Goal: Navigation & Orientation: Find specific page/section

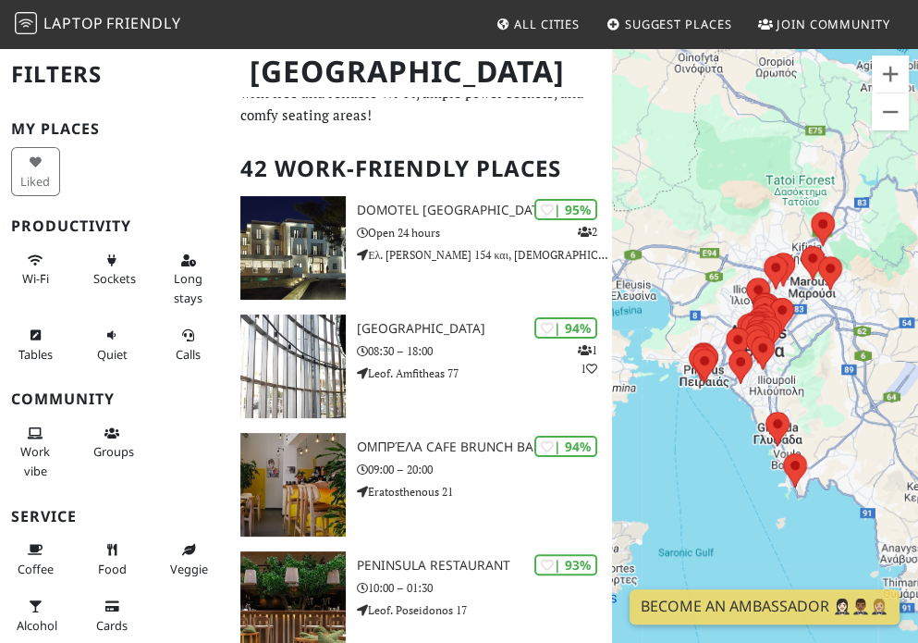
scroll to position [85, 0]
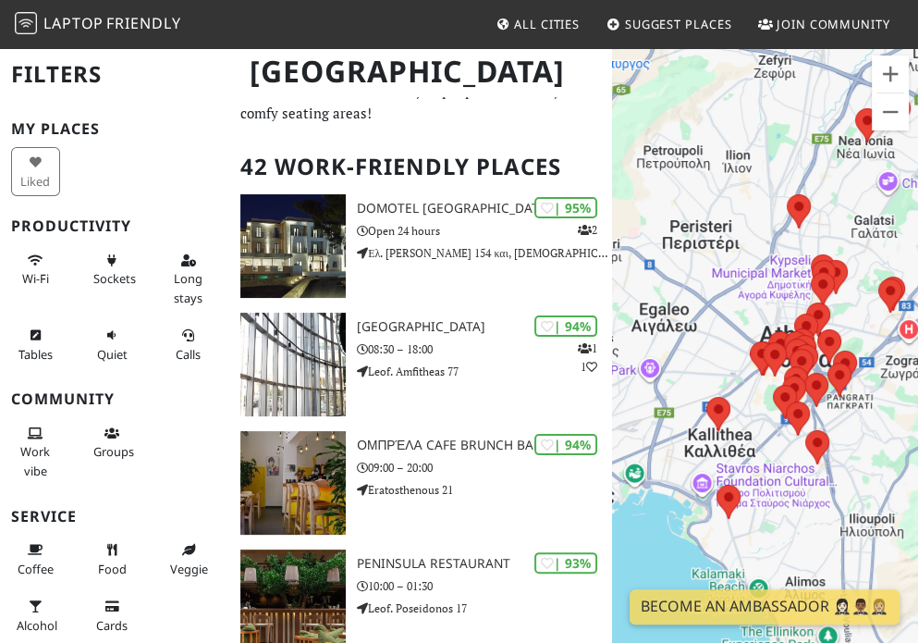
drag, startPoint x: 806, startPoint y: 388, endPoint x: 686, endPoint y: 323, distance: 136.9
click at [686, 323] on div at bounding box center [765, 367] width 306 height 643
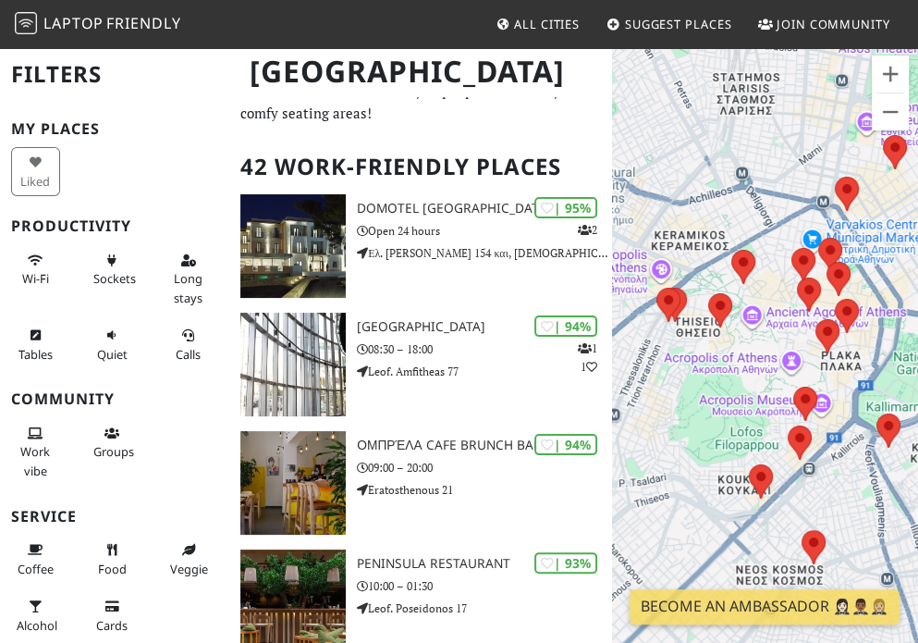
drag, startPoint x: 754, startPoint y: 412, endPoint x: 717, endPoint y: 341, distance: 80.2
click at [717, 341] on div at bounding box center [765, 367] width 306 height 643
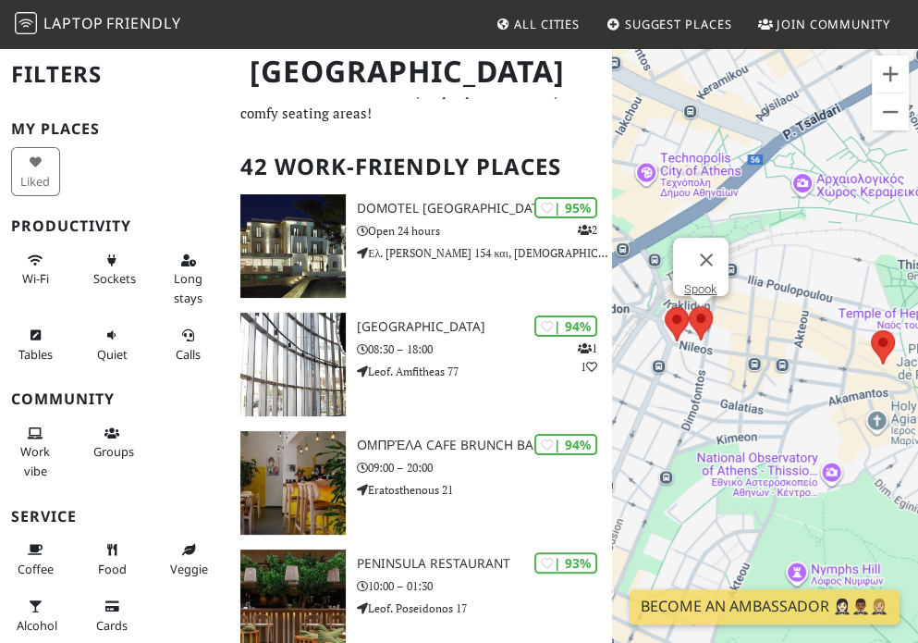
click at [689, 306] on area at bounding box center [689, 306] width 0 height 0
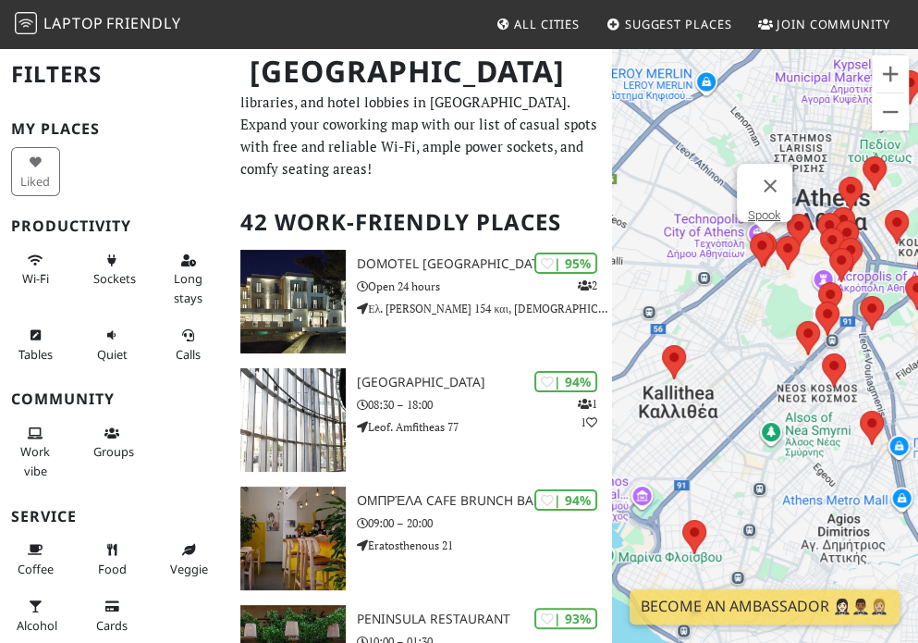
scroll to position [30, 0]
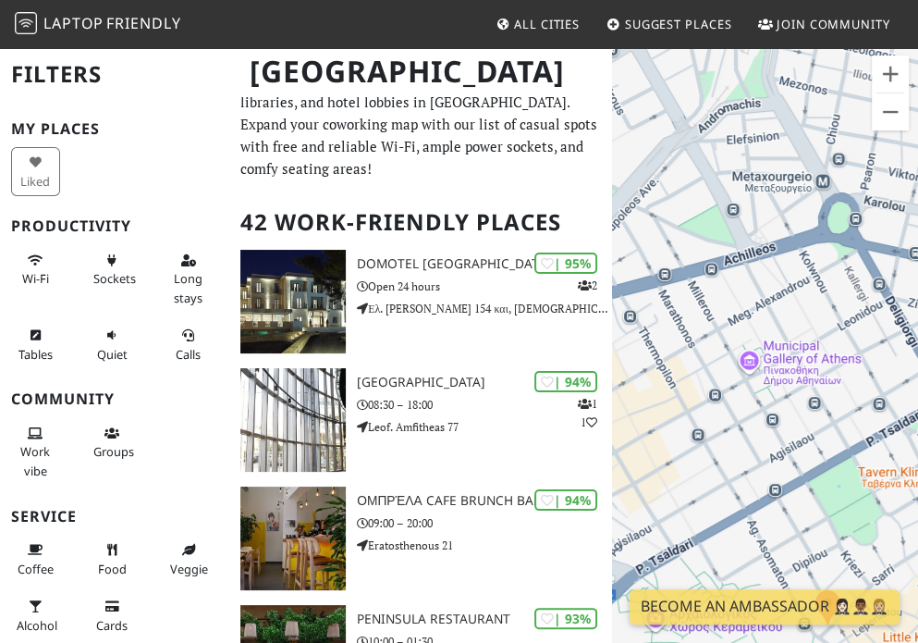
drag, startPoint x: 746, startPoint y: 411, endPoint x: 794, endPoint y: 180, distance: 235.2
click at [794, 180] on div "Spook" at bounding box center [765, 367] width 306 height 643
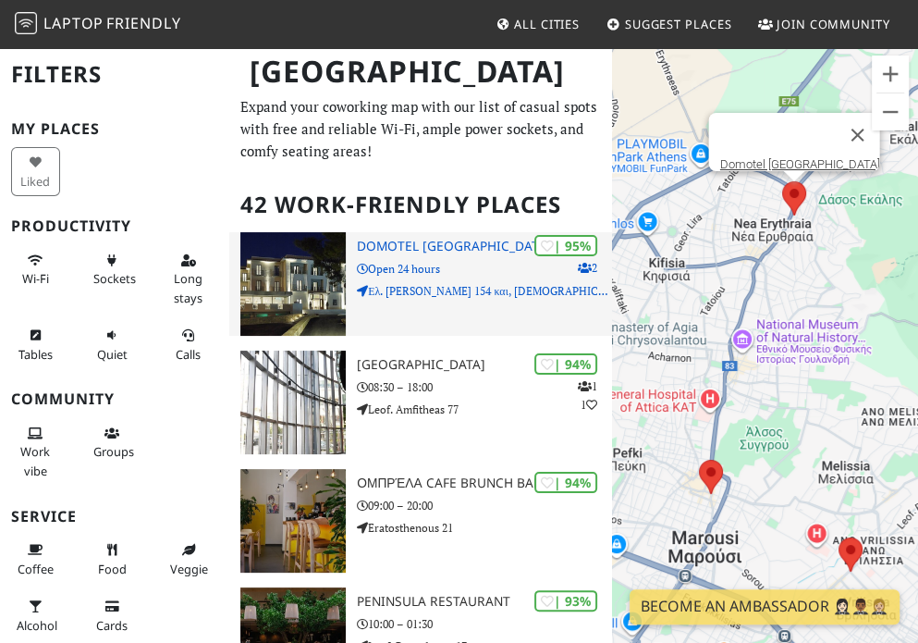
scroll to position [50, 0]
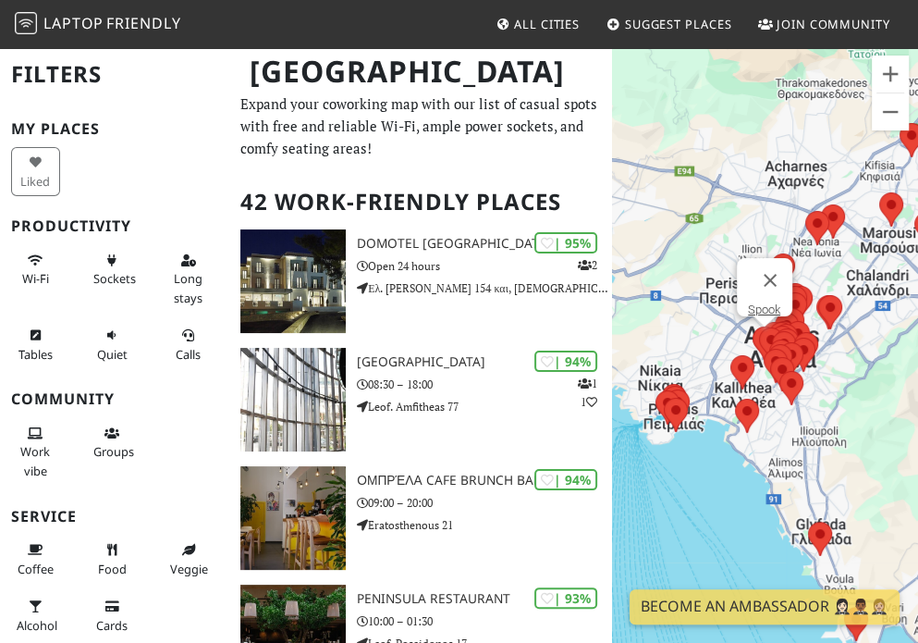
drag, startPoint x: 694, startPoint y: 447, endPoint x: 851, endPoint y: 339, distance: 189.5
click at [851, 339] on div "Spook" at bounding box center [765, 367] width 306 height 643
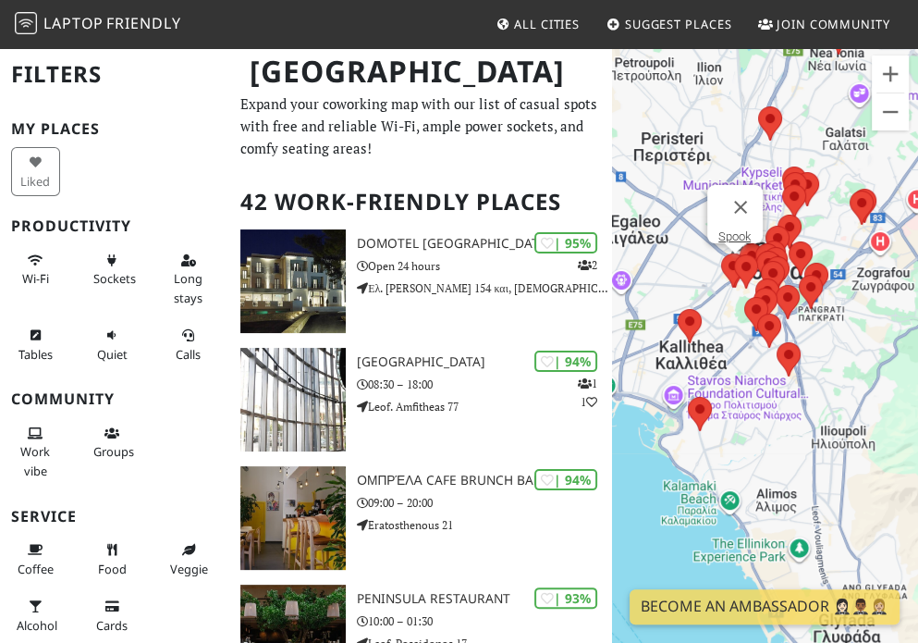
drag, startPoint x: 773, startPoint y: 343, endPoint x: 839, endPoint y: 251, distance: 113.4
click at [839, 251] on div "Spook" at bounding box center [765, 367] width 306 height 643
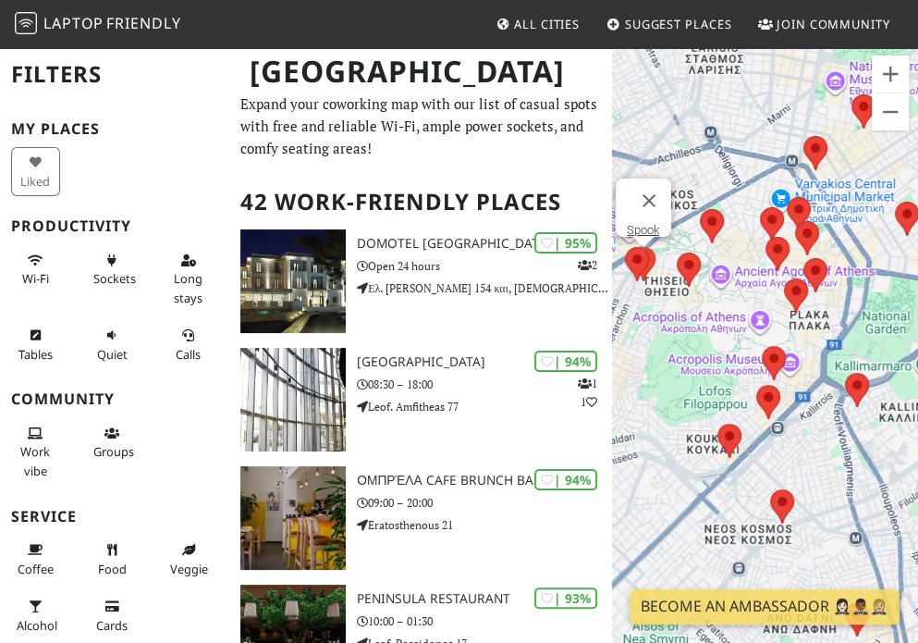
drag, startPoint x: 677, startPoint y: 357, endPoint x: 730, endPoint y: 302, distance: 76.5
click at [730, 302] on div "Spook" at bounding box center [765, 367] width 306 height 643
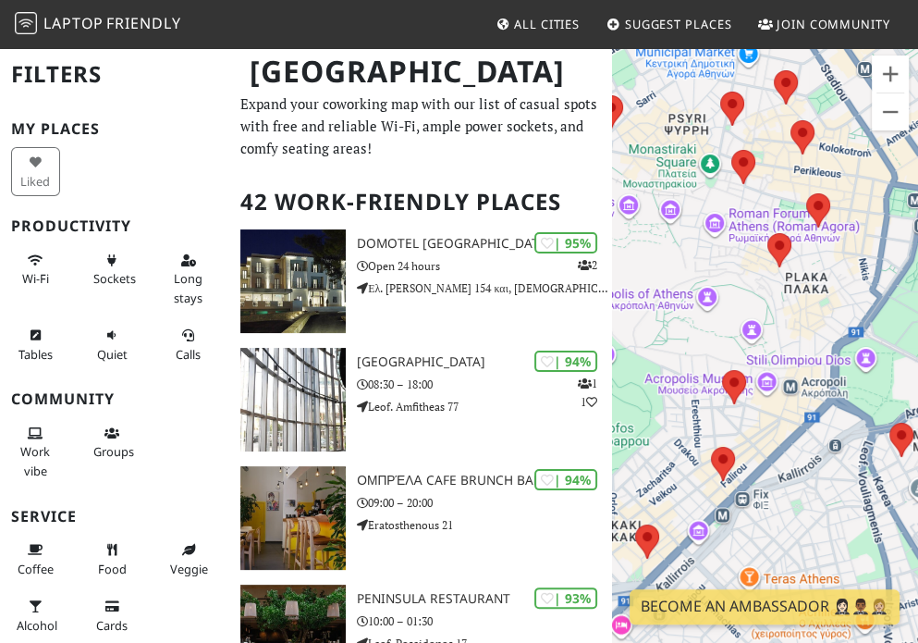
drag, startPoint x: 759, startPoint y: 190, endPoint x: 692, endPoint y: 106, distance: 107.9
click at [692, 106] on div "Spook" at bounding box center [765, 367] width 306 height 643
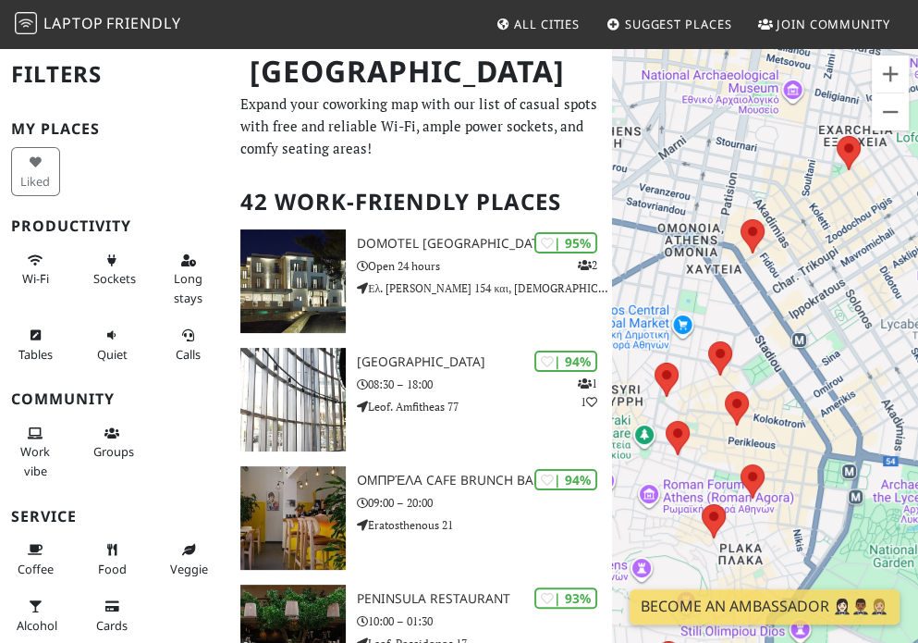
drag, startPoint x: 732, startPoint y: 251, endPoint x: 669, endPoint y: 406, distance: 167.6
click at [669, 406] on div "Spook" at bounding box center [765, 367] width 306 height 643
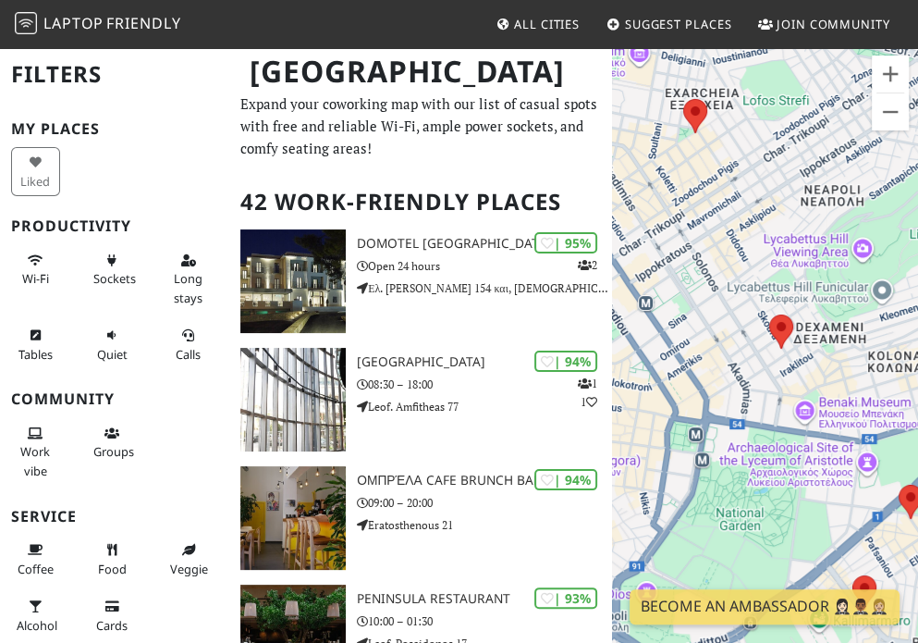
drag, startPoint x: 804, startPoint y: 238, endPoint x: 673, endPoint y: 154, distance: 155.4
click at [673, 154] on div "Spook" at bounding box center [765, 367] width 306 height 643
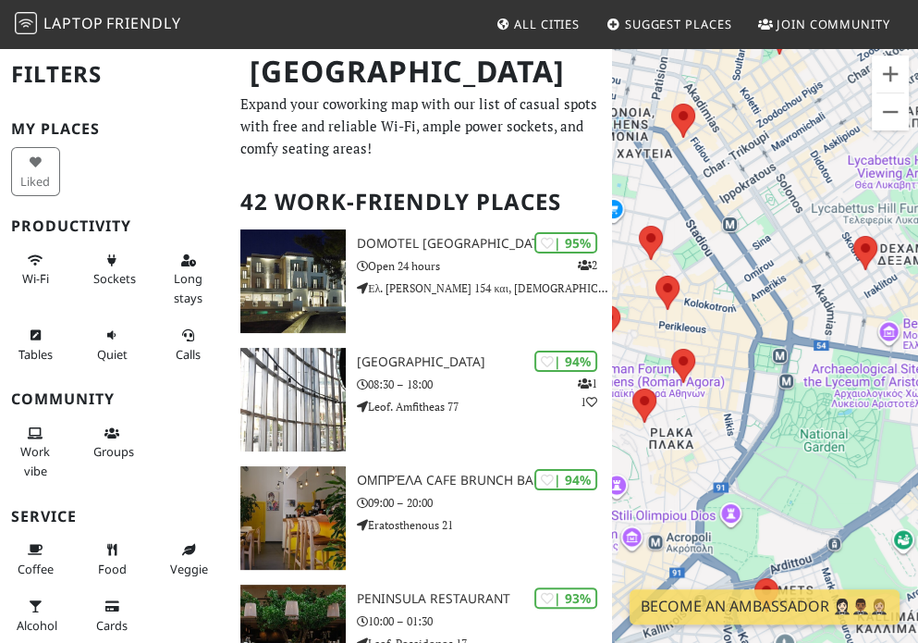
drag, startPoint x: 759, startPoint y: 188, endPoint x: 847, endPoint y: 113, distance: 115.4
click at [847, 113] on div "Spook" at bounding box center [765, 367] width 306 height 643
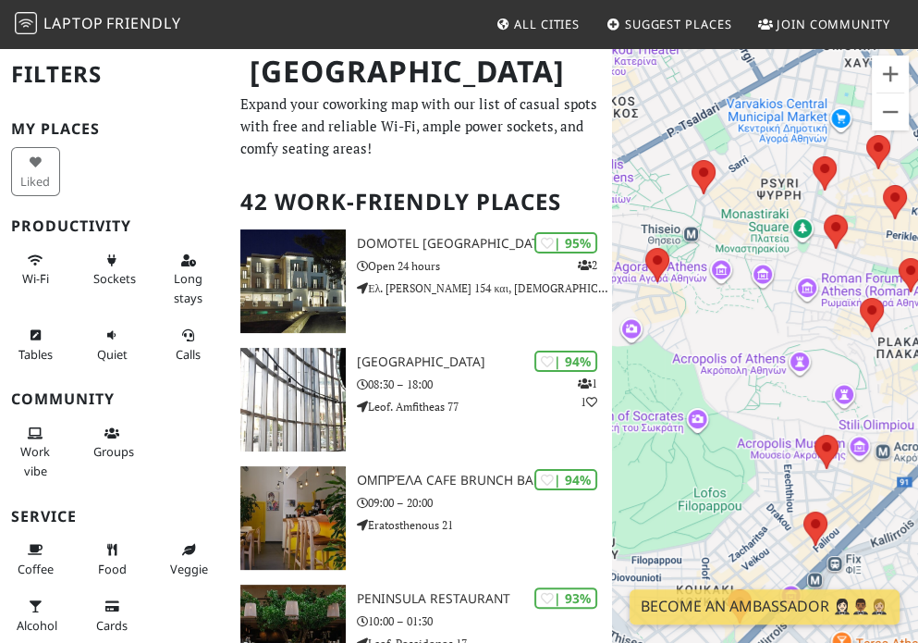
drag, startPoint x: 685, startPoint y: 239, endPoint x: 900, endPoint y: 172, distance: 224.9
click at [900, 172] on div "Spook" at bounding box center [765, 367] width 306 height 643
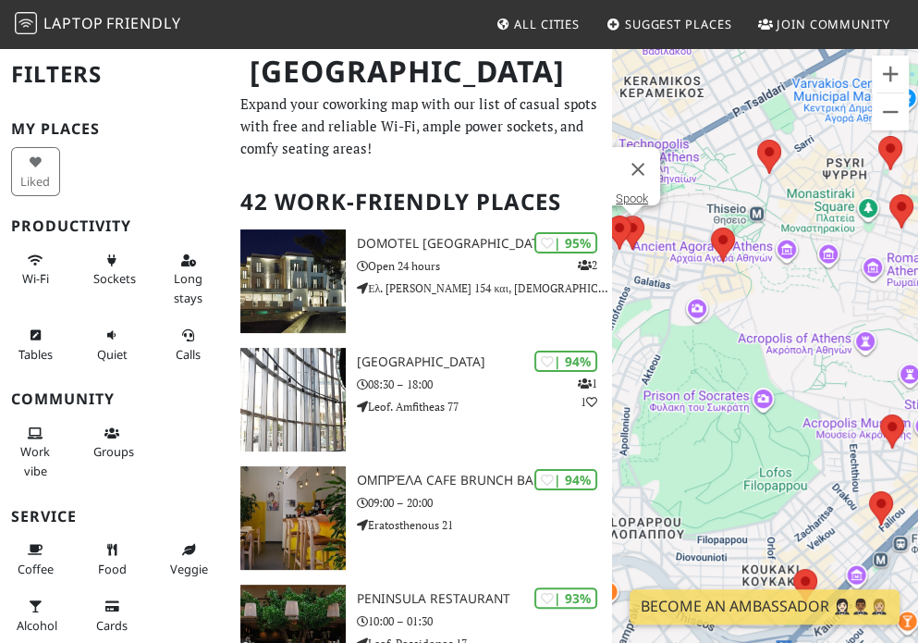
drag, startPoint x: 729, startPoint y: 325, endPoint x: 796, endPoint y: 305, distance: 70.5
click at [796, 305] on div "Spook" at bounding box center [765, 367] width 306 height 643
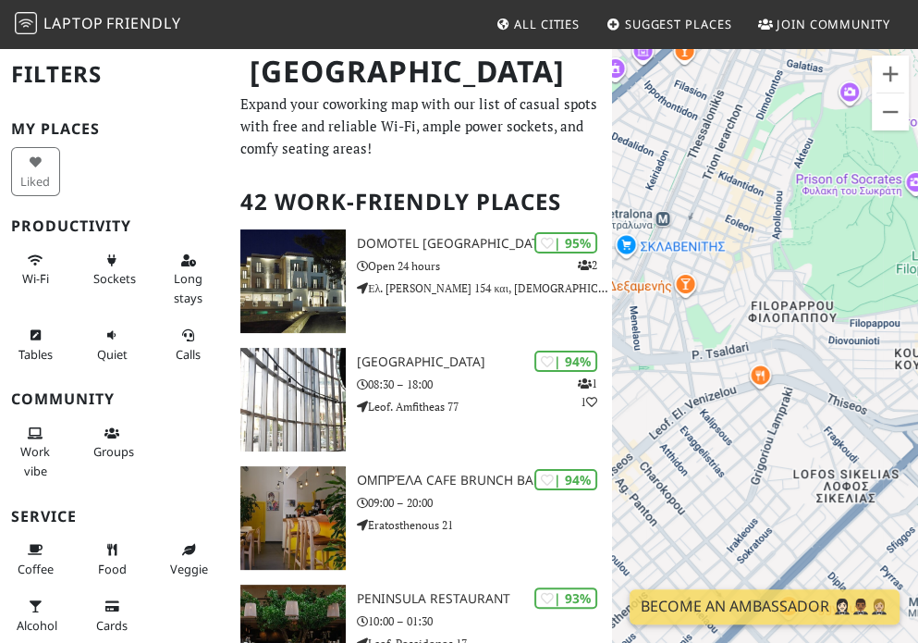
drag, startPoint x: 718, startPoint y: 290, endPoint x: 868, endPoint y: 62, distance: 273.1
click at [868, 62] on div "Spook" at bounding box center [765, 367] width 306 height 643
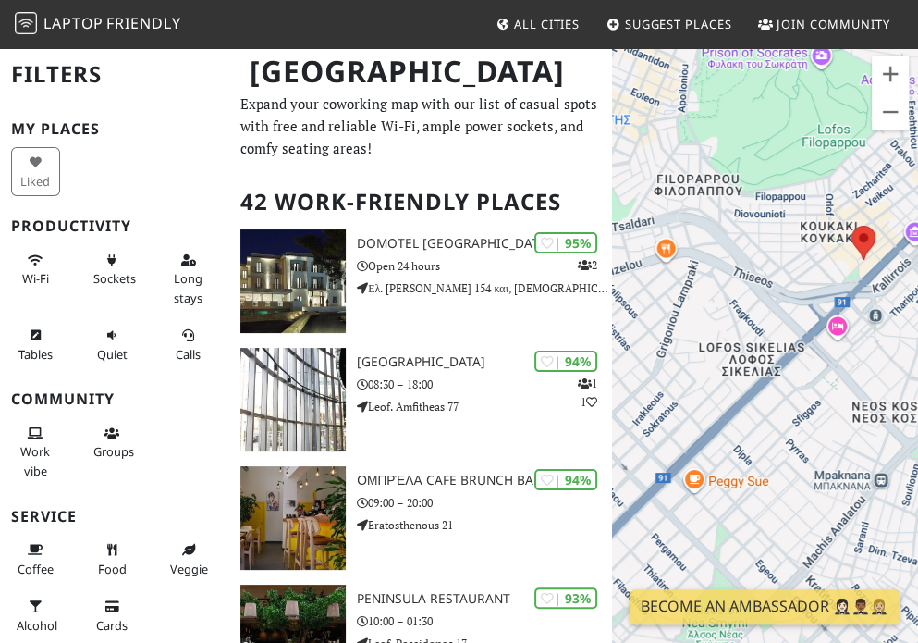
drag, startPoint x: 743, startPoint y: 284, endPoint x: 647, endPoint y: 173, distance: 146.8
click at [647, 173] on div "Spook" at bounding box center [765, 367] width 306 height 643
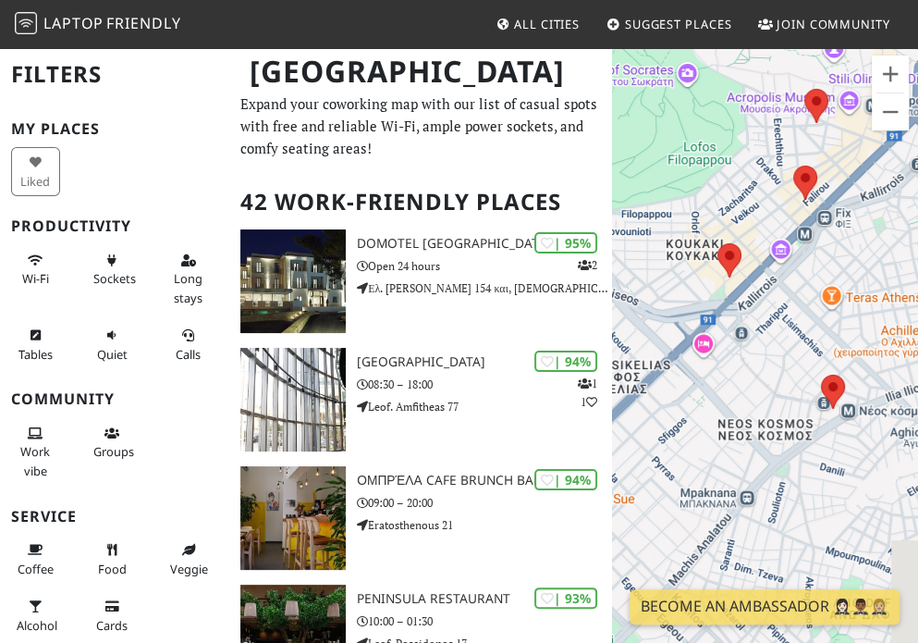
drag, startPoint x: 838, startPoint y: 207, endPoint x: 721, endPoint y: 236, distance: 120.0
click at [721, 236] on div "Spook" at bounding box center [765, 367] width 306 height 643
